Goal: Task Accomplishment & Management: Manage account settings

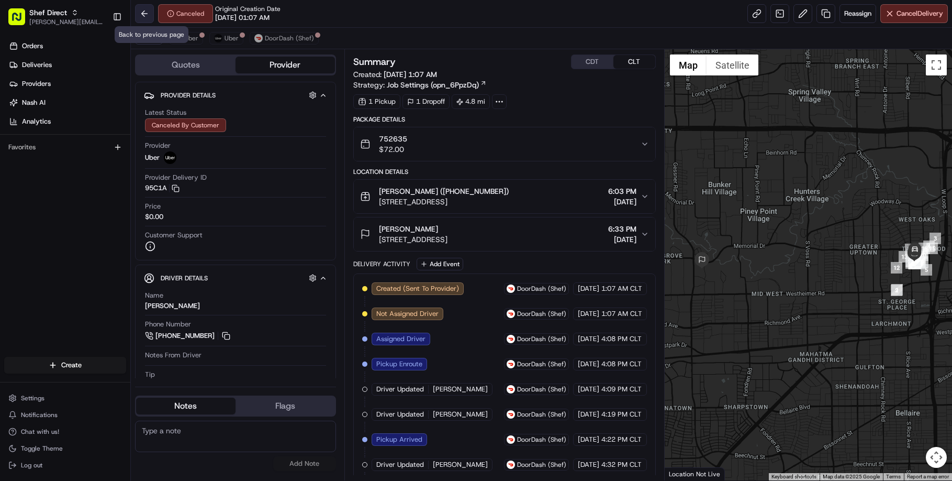
click at [153, 23] on button at bounding box center [144, 13] width 19 height 19
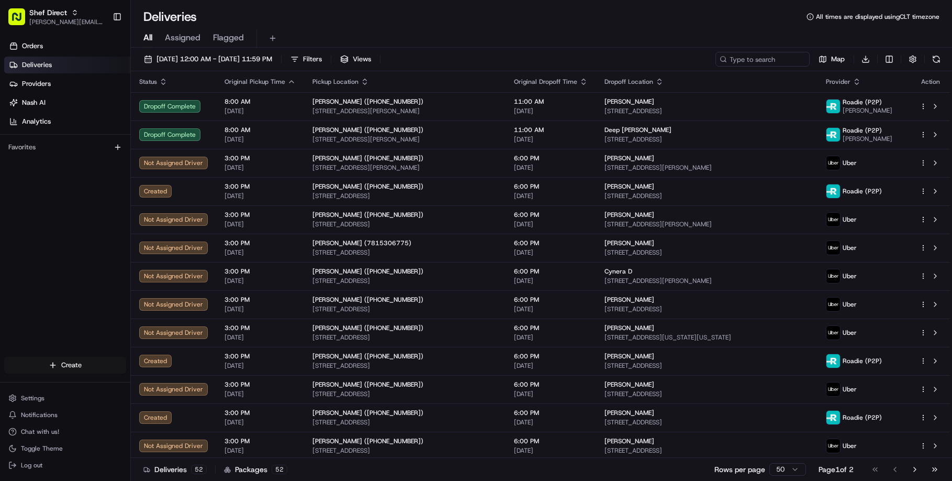
click at [76, 359] on html "Shef Direct [PERSON_NAME][EMAIL_ADDRESS][DOMAIN_NAME] Toggle Sidebar Orders Del…" at bounding box center [476, 240] width 952 height 481
click at [198, 382] on link "Delivery" at bounding box center [201, 376] width 125 height 19
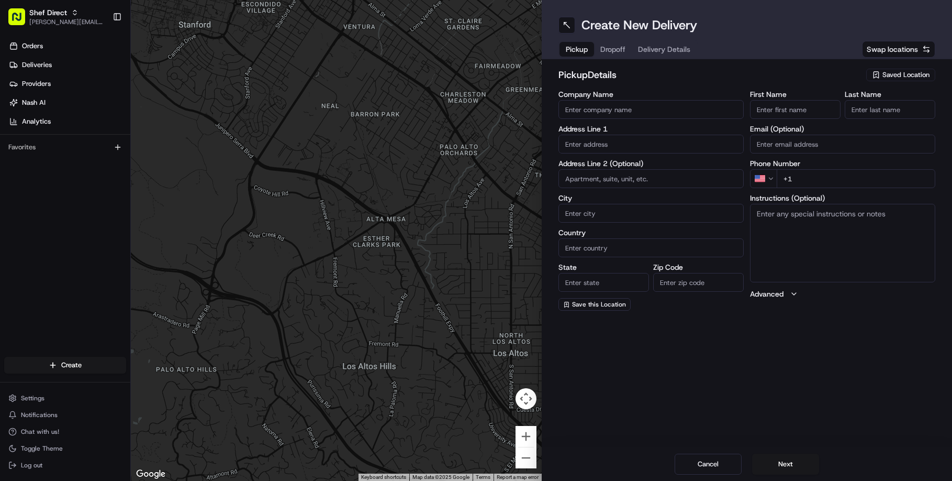
click at [596, 117] on input "Company Name" at bounding box center [651, 109] width 185 height 19
click at [57, 258] on div "Orders Deliveries Providers [PERSON_NAME] Analytics Favorites" at bounding box center [65, 198] width 130 height 329
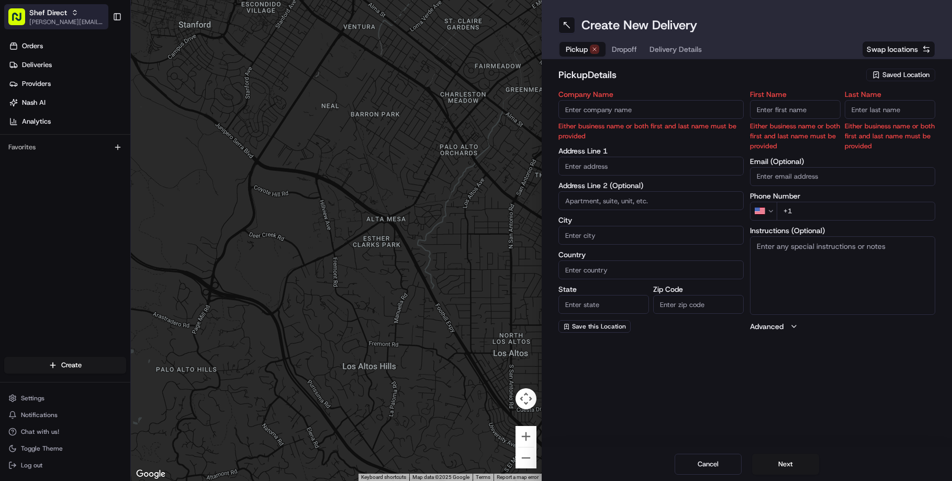
click at [67, 10] on span "Shef Direct" at bounding box center [48, 12] width 38 height 10
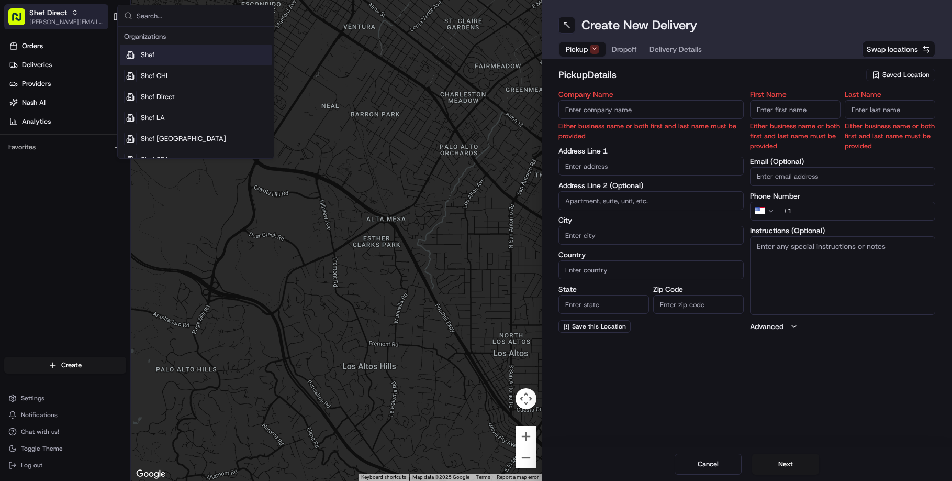
click at [70, 18] on span "[PERSON_NAME][EMAIL_ADDRESS][DOMAIN_NAME]" at bounding box center [66, 22] width 75 height 8
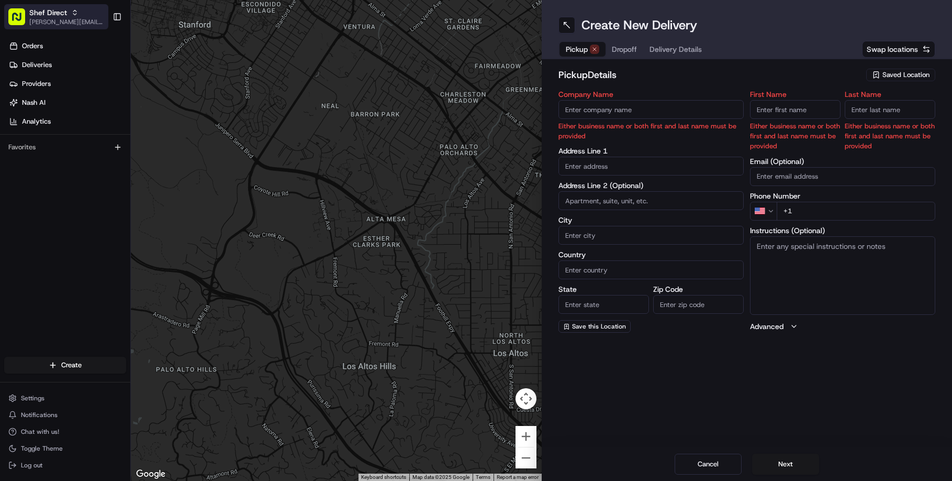
click at [72, 17] on div "Shef Direct" at bounding box center [66, 12] width 75 height 10
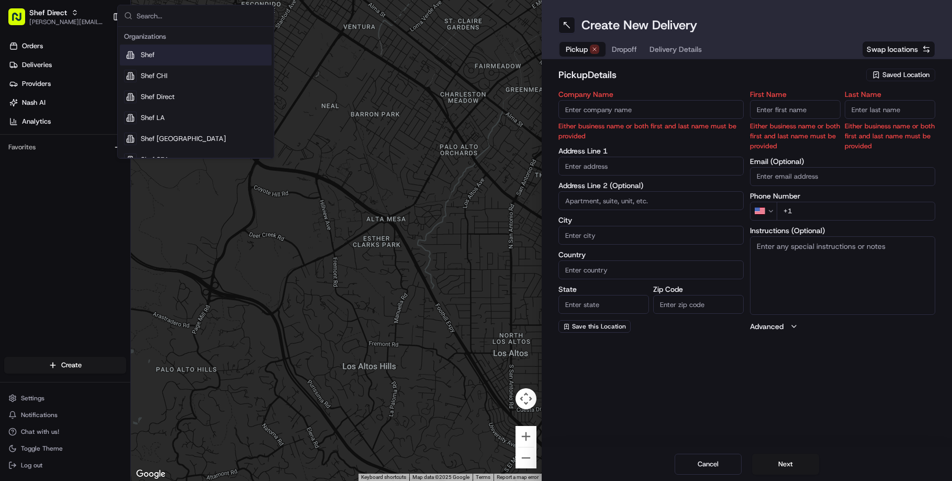
click at [67, 218] on div "Orders Deliveries Providers [PERSON_NAME] Analytics Favorites" at bounding box center [65, 198] width 130 height 329
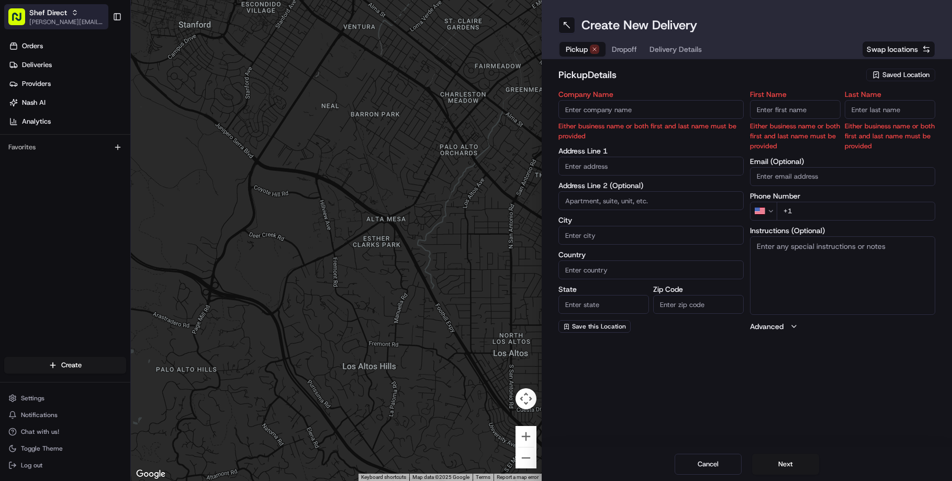
click at [59, 16] on span "Shef Direct" at bounding box center [48, 12] width 38 height 10
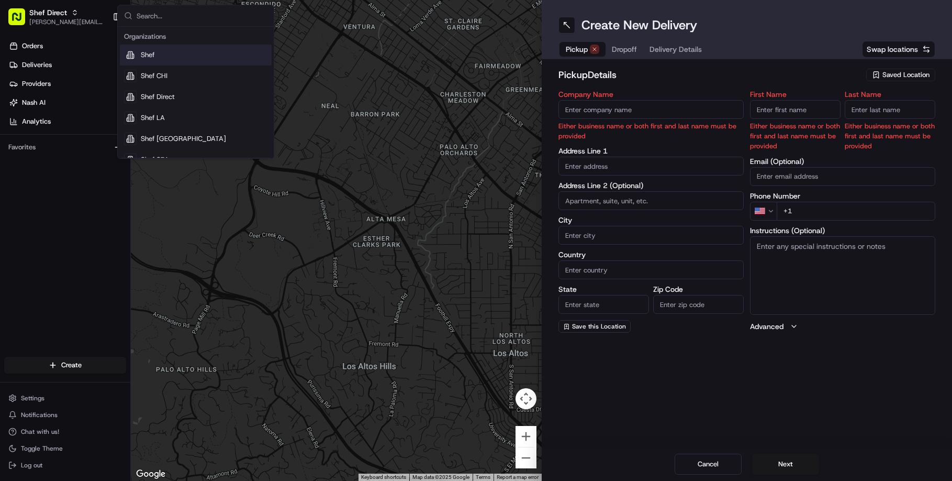
click at [54, 281] on div "Orders Deliveries Providers [PERSON_NAME] Analytics Favorites" at bounding box center [65, 198] width 130 height 329
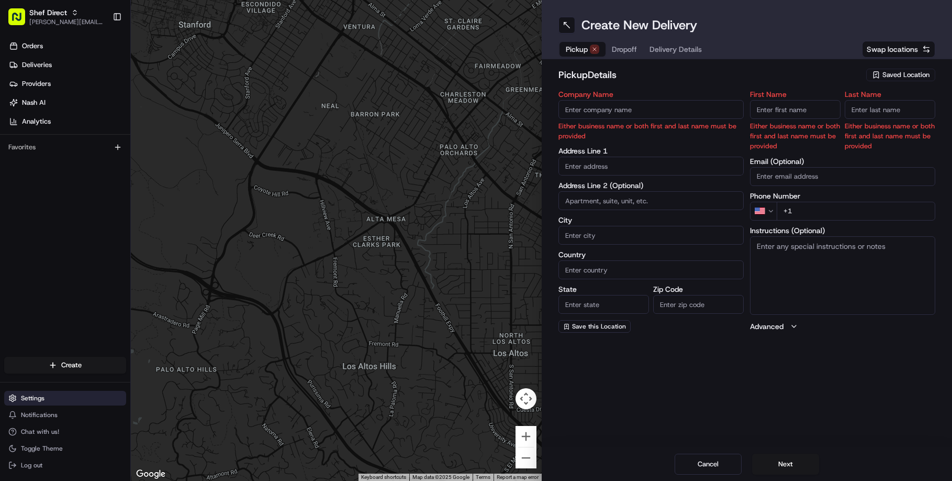
click at [54, 393] on button "Settings" at bounding box center [65, 398] width 122 height 15
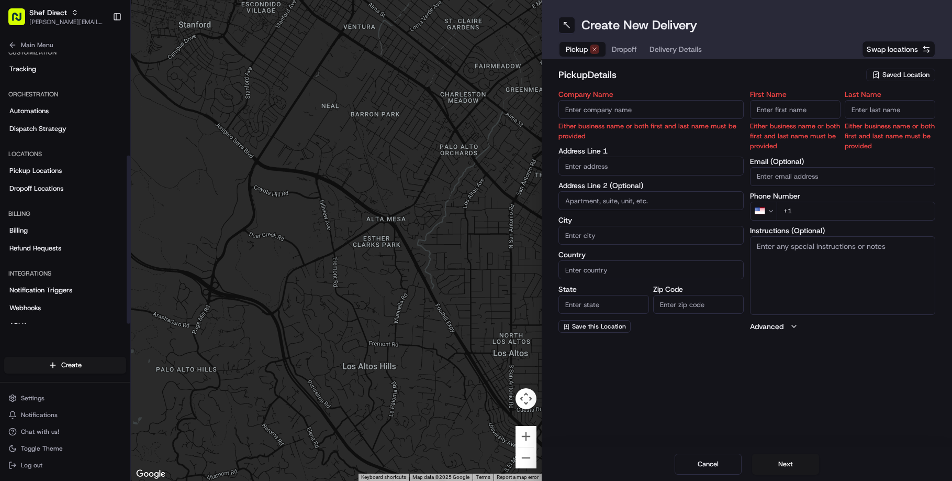
scroll to position [166, 0]
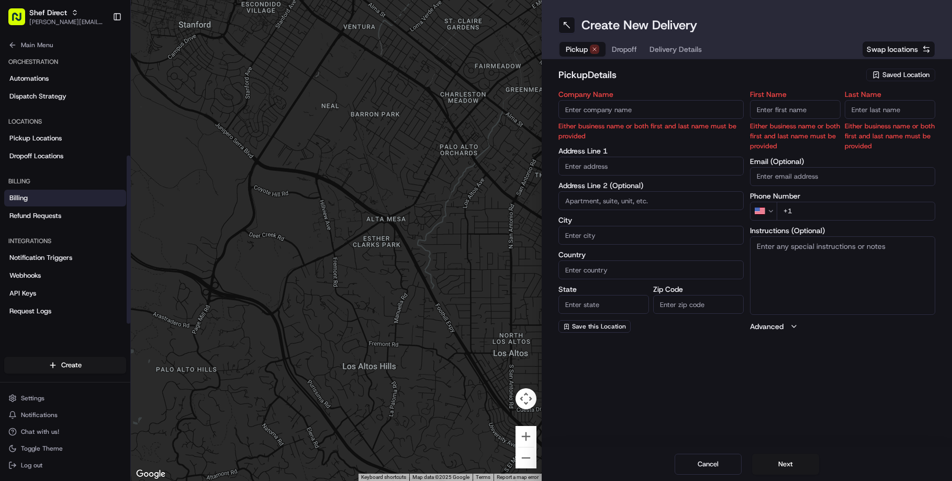
click at [38, 197] on link "Billing" at bounding box center [65, 198] width 122 height 17
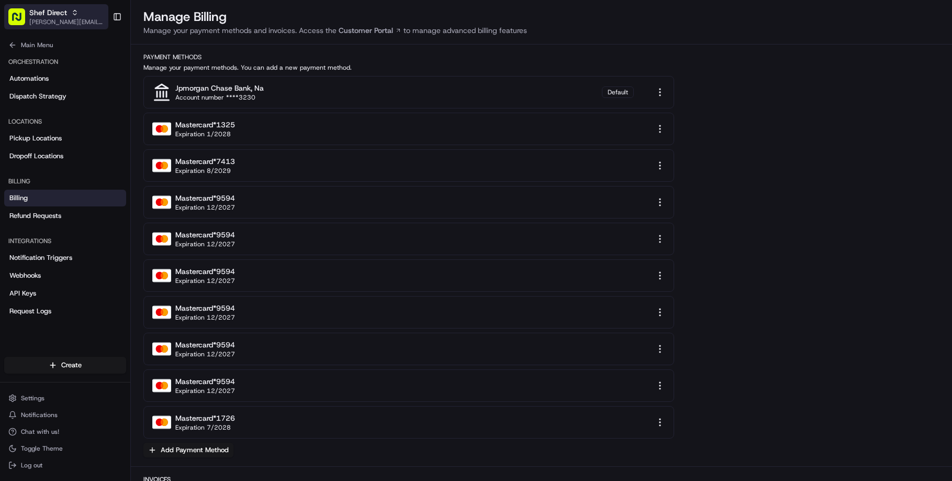
click at [49, 20] on span "[PERSON_NAME][EMAIL_ADDRESS][DOMAIN_NAME]" at bounding box center [66, 22] width 75 height 8
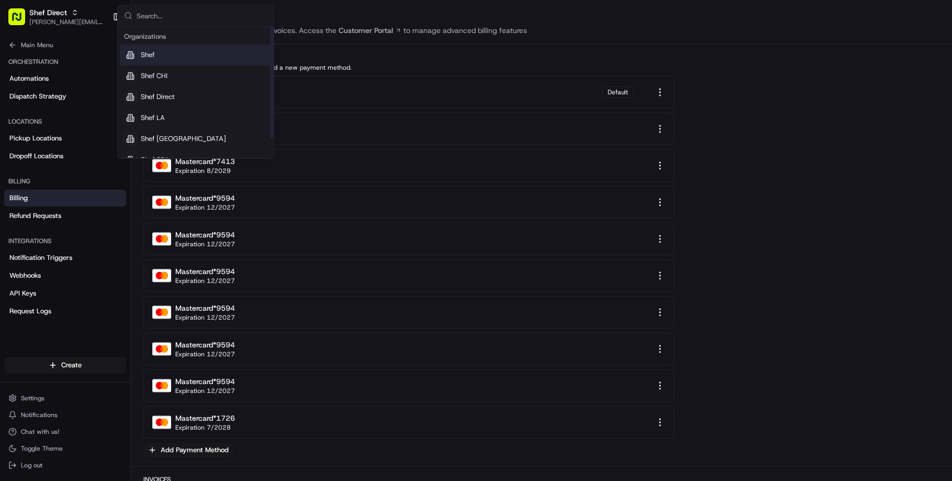
click at [174, 60] on div "Shef" at bounding box center [196, 54] width 152 height 21
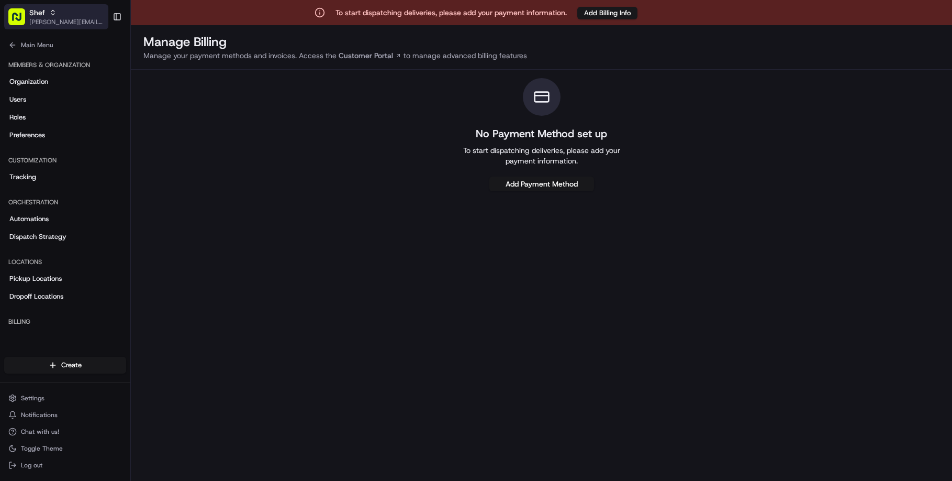
click at [60, 16] on div "Shef" at bounding box center [66, 12] width 75 height 10
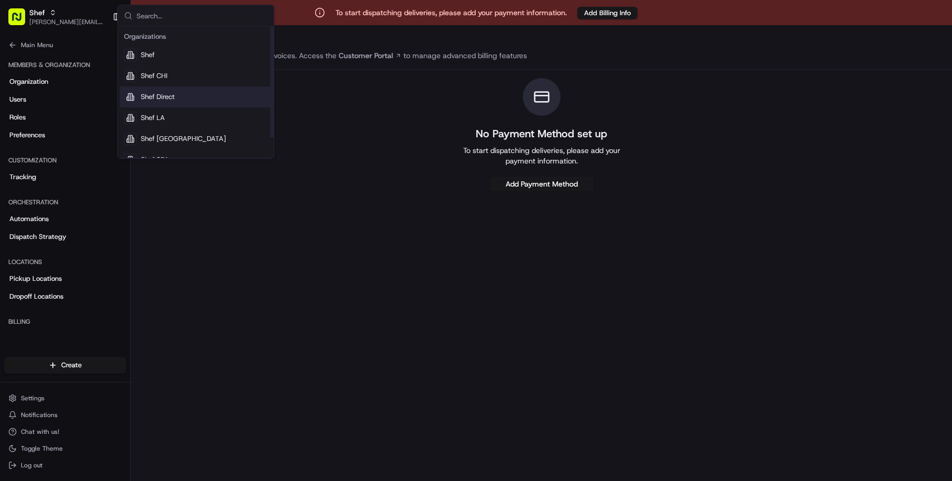
click at [173, 102] on span "Shef Direct" at bounding box center [158, 96] width 34 height 9
